Goal: Check status: Check status

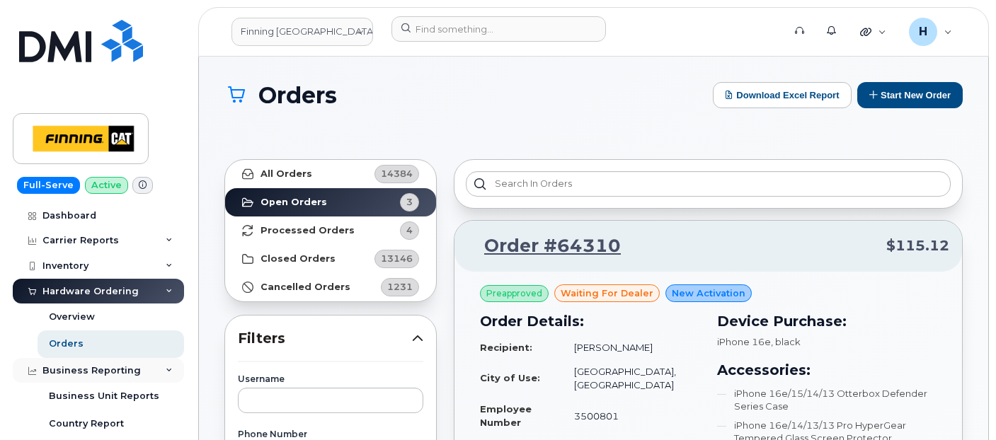
scroll to position [236, 0]
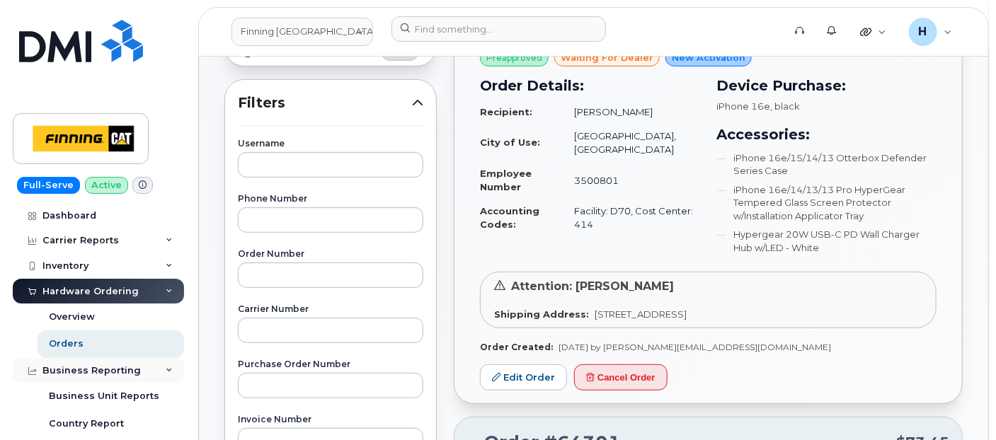
click at [131, 358] on div "Business Reporting" at bounding box center [98, 370] width 171 height 25
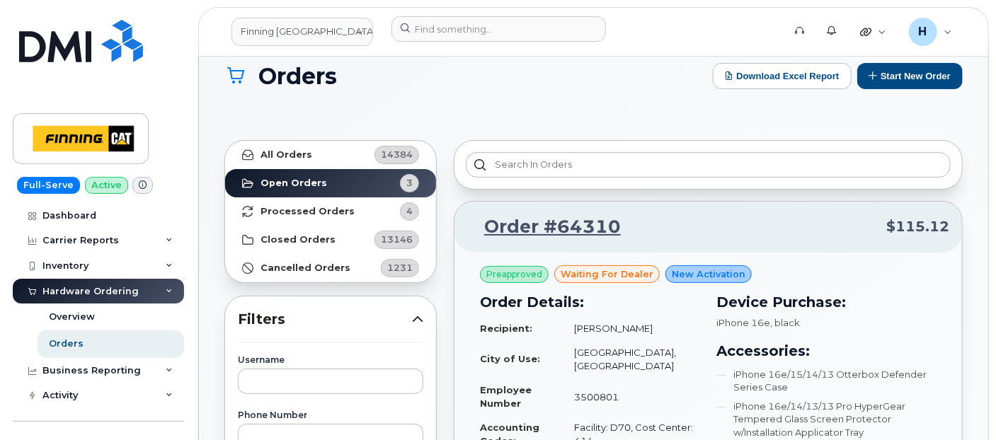
scroll to position [0, 0]
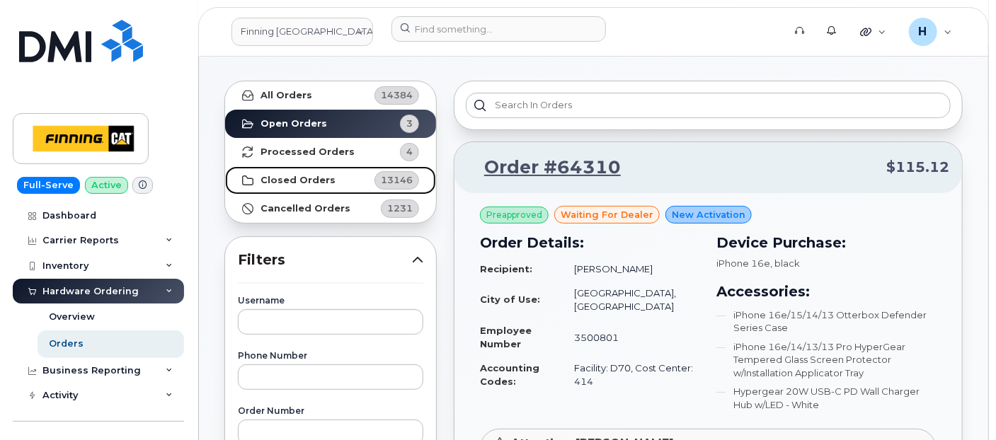
click at [294, 184] on strong "Closed Orders" at bounding box center [297, 180] width 75 height 11
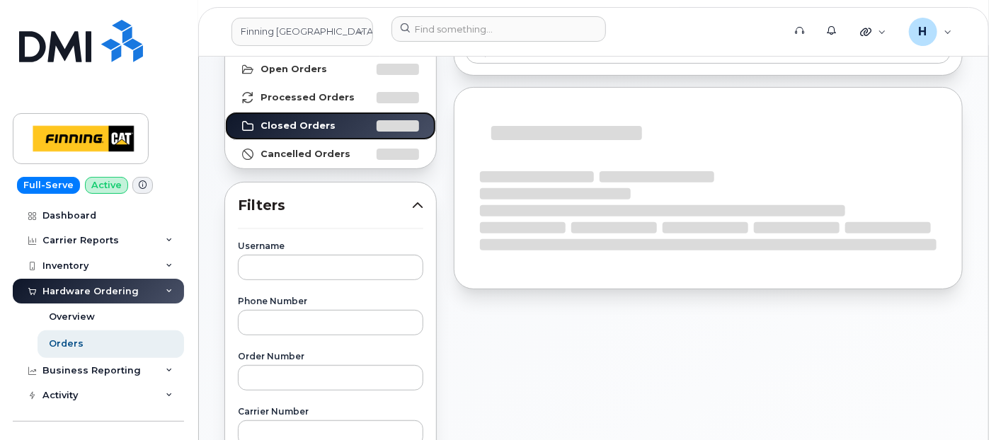
scroll to position [157, 0]
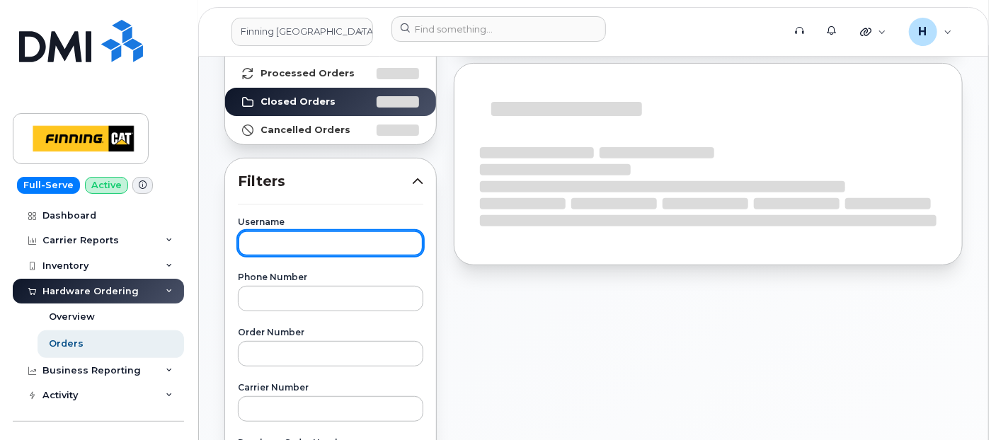
click at [272, 244] on input "text" at bounding box center [330, 243] width 185 height 25
paste input "[PERSON_NAME]"
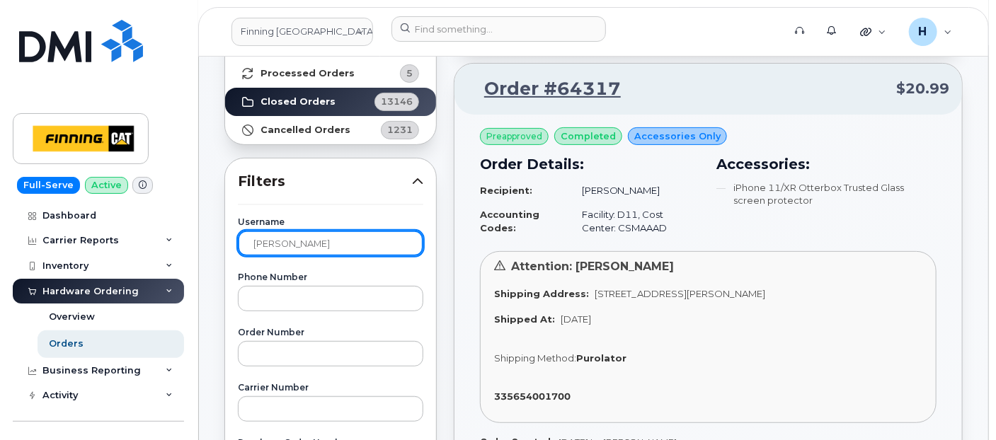
type input "[PERSON_NAME]"
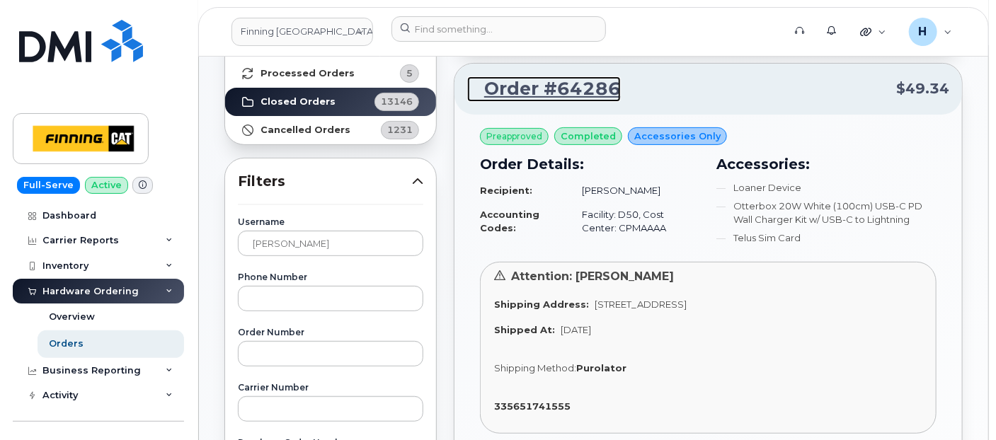
click at [558, 88] on link "Order #64286" at bounding box center [544, 88] width 154 height 25
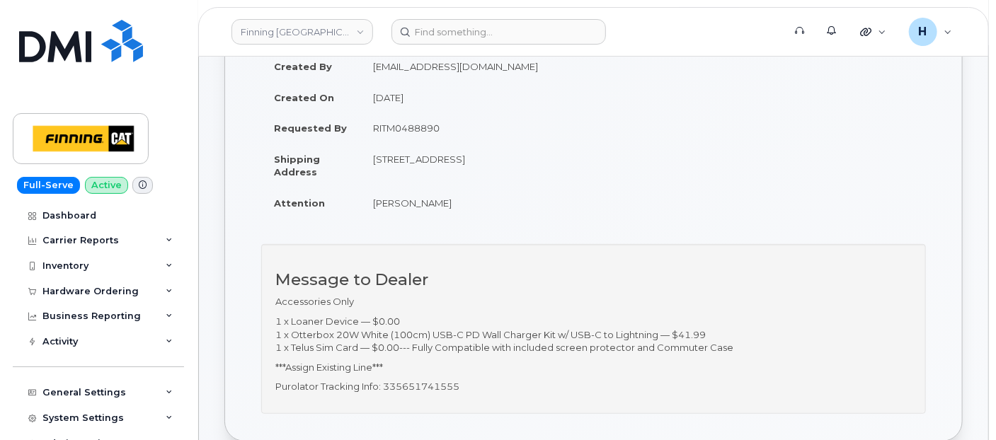
scroll to position [79, 0]
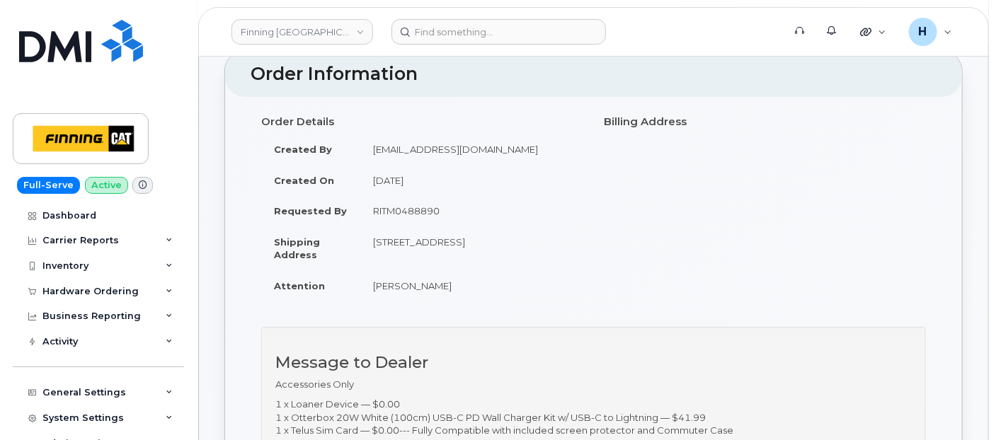
click at [366, 211] on td "RITM0488890" at bounding box center [471, 210] width 223 height 31
drag, startPoint x: 361, startPoint y: 212, endPoint x: 443, endPoint y: 219, distance: 82.4
click at [443, 219] on td "RITM0488890" at bounding box center [471, 210] width 223 height 31
copy td "RITM0488890"
click at [102, 294] on div "Hardware Ordering" at bounding box center [90, 291] width 96 height 11
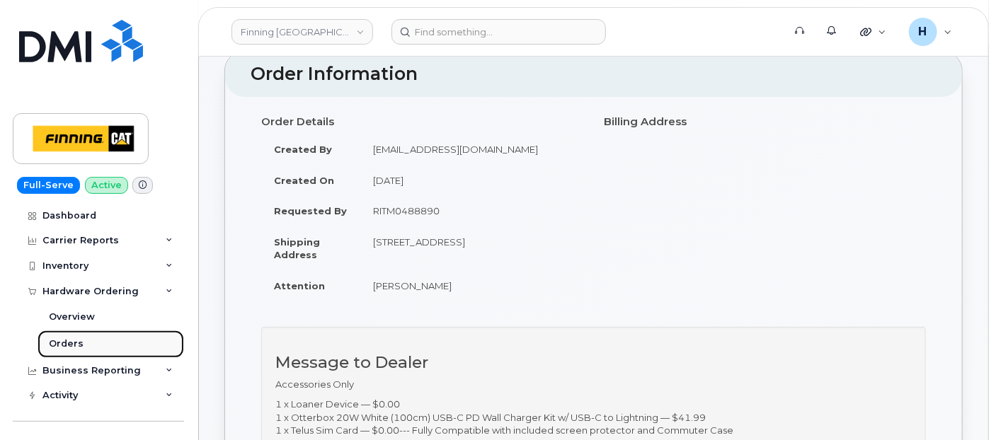
click at [93, 348] on link "Orders" at bounding box center [111, 343] width 146 height 27
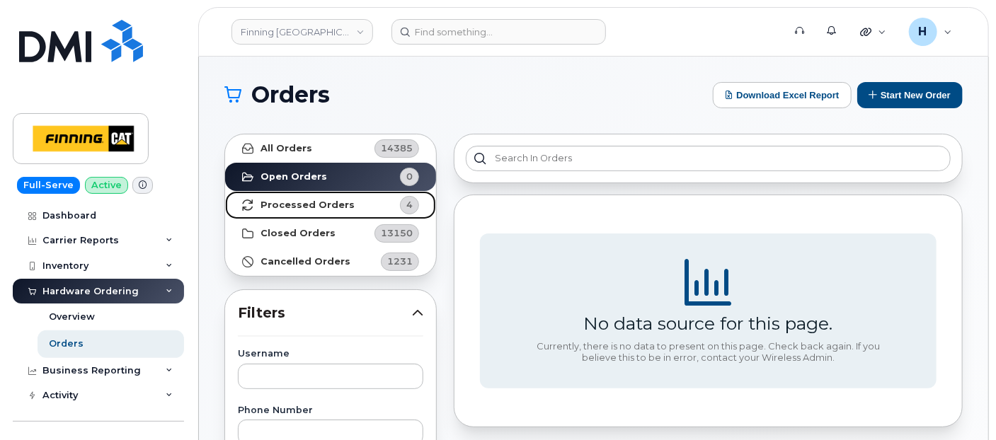
click at [332, 204] on strong "Processed Orders" at bounding box center [307, 205] width 94 height 11
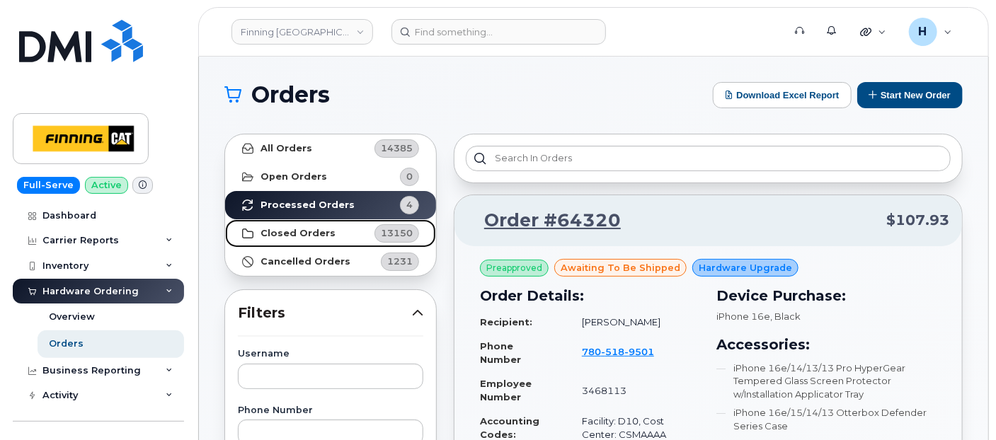
click at [328, 233] on link "Closed Orders 13150" at bounding box center [330, 233] width 211 height 28
